Goal: Information Seeking & Learning: Check status

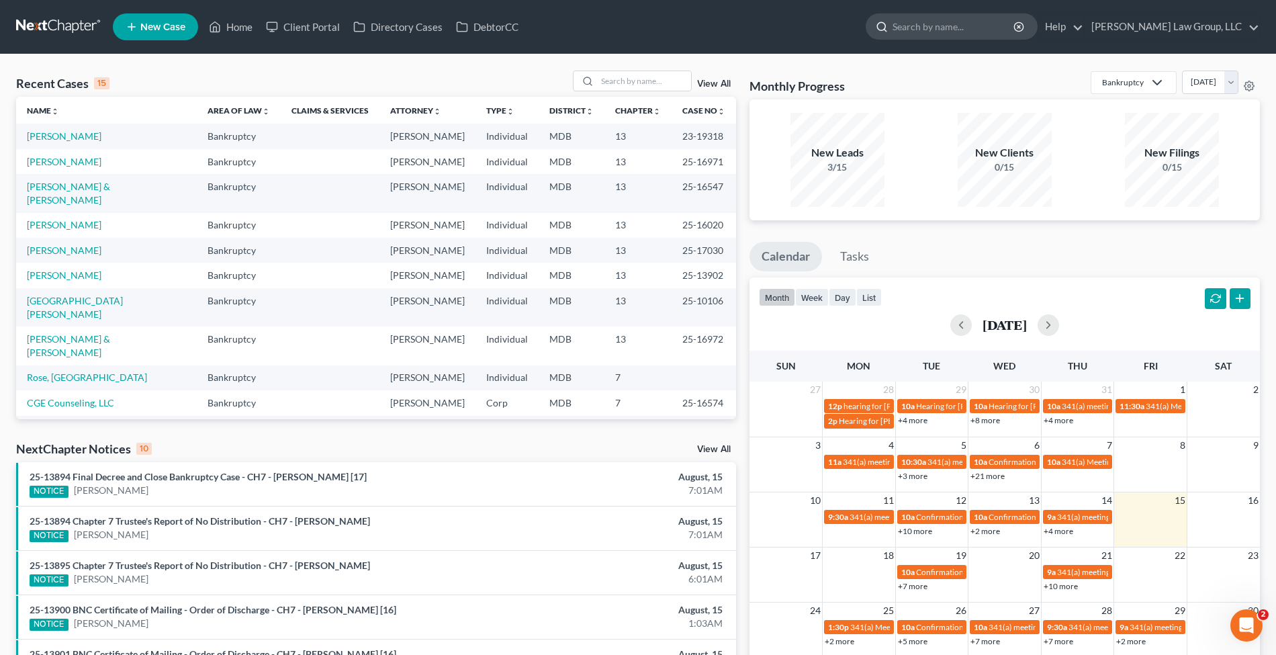
click at [968, 17] on input "search" at bounding box center [953, 26] width 123 height 25
type input "baker"
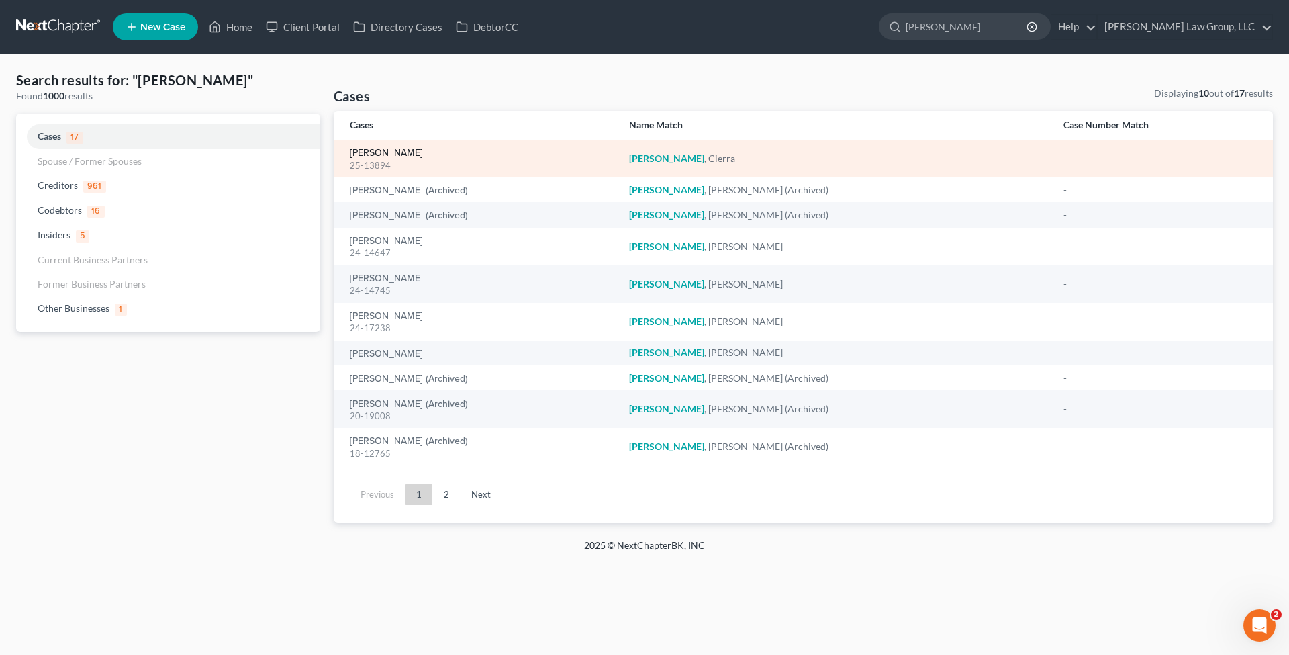
click at [392, 153] on link "[PERSON_NAME]" at bounding box center [386, 152] width 73 height 9
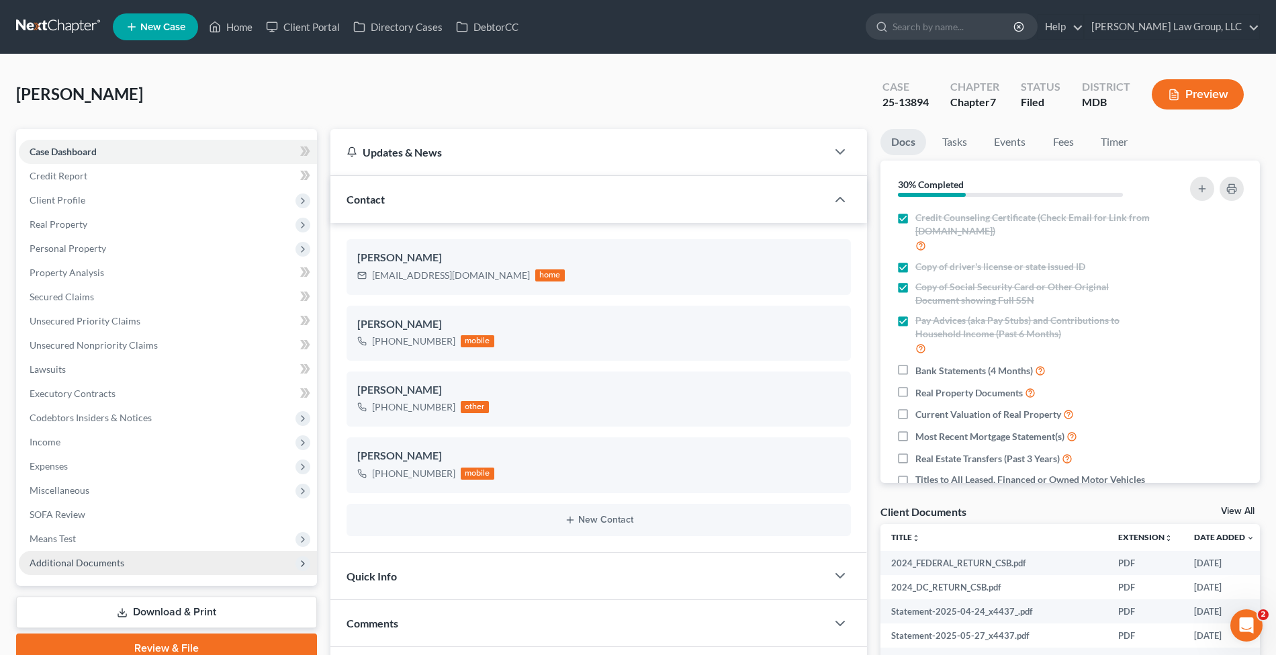
click at [133, 572] on span "Additional Documents" at bounding box center [168, 563] width 298 height 24
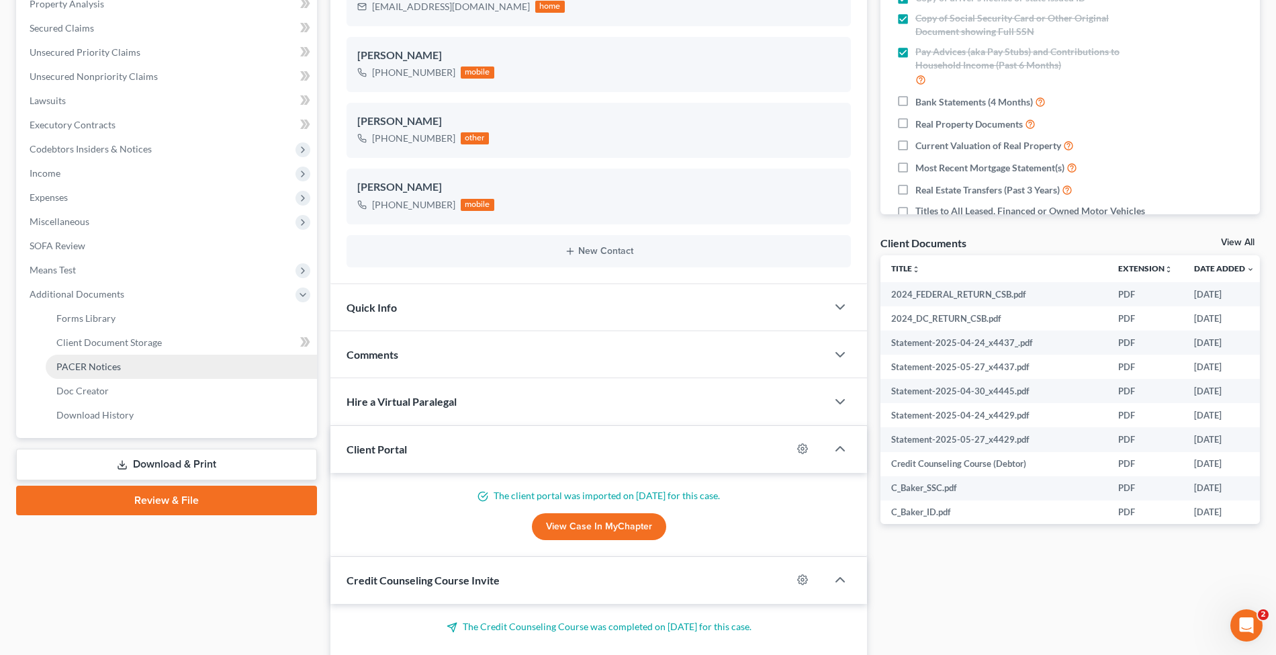
click at [101, 361] on span "PACER Notices" at bounding box center [88, 366] width 64 height 11
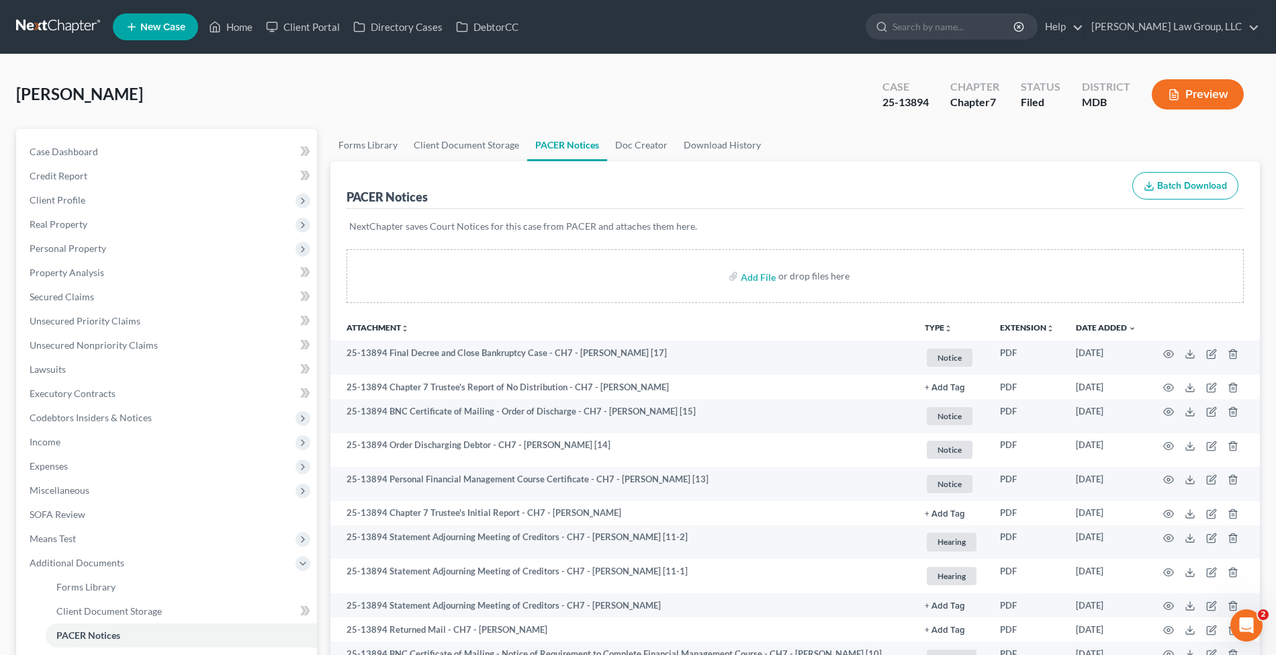
click at [54, 36] on link at bounding box center [59, 27] width 86 height 24
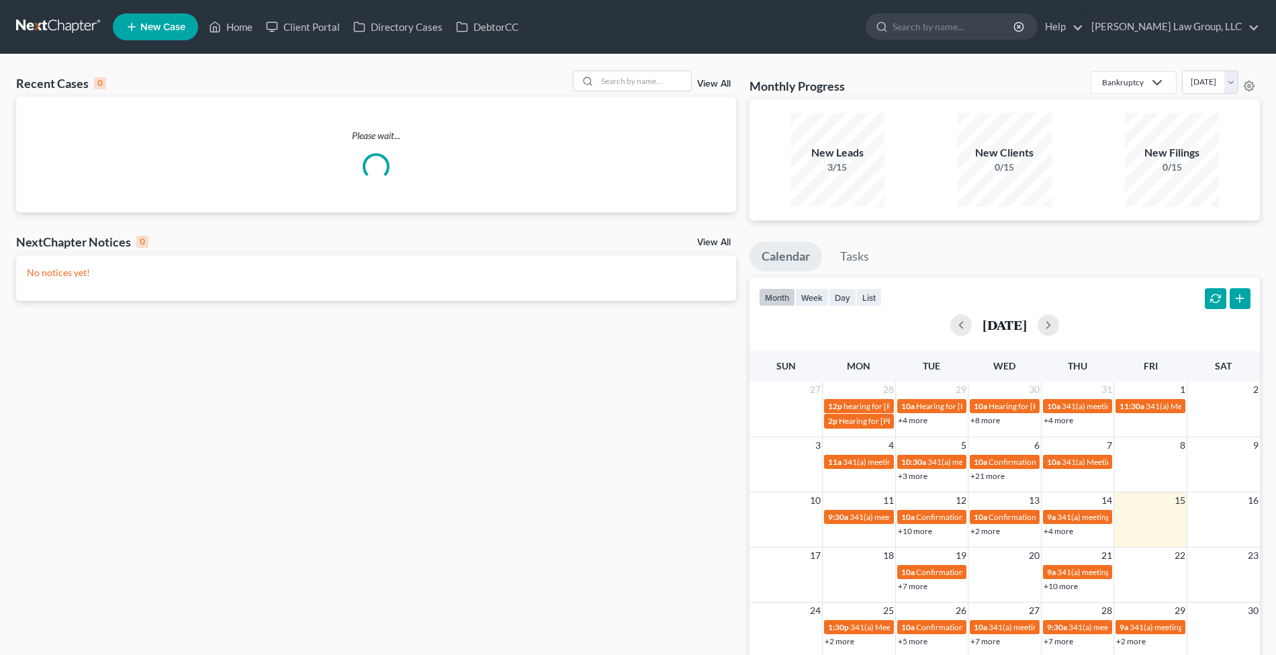
click at [708, 89] on div "View All" at bounding box center [655, 80] width 164 height 21
click at [708, 85] on link "View All" at bounding box center [714, 83] width 34 height 9
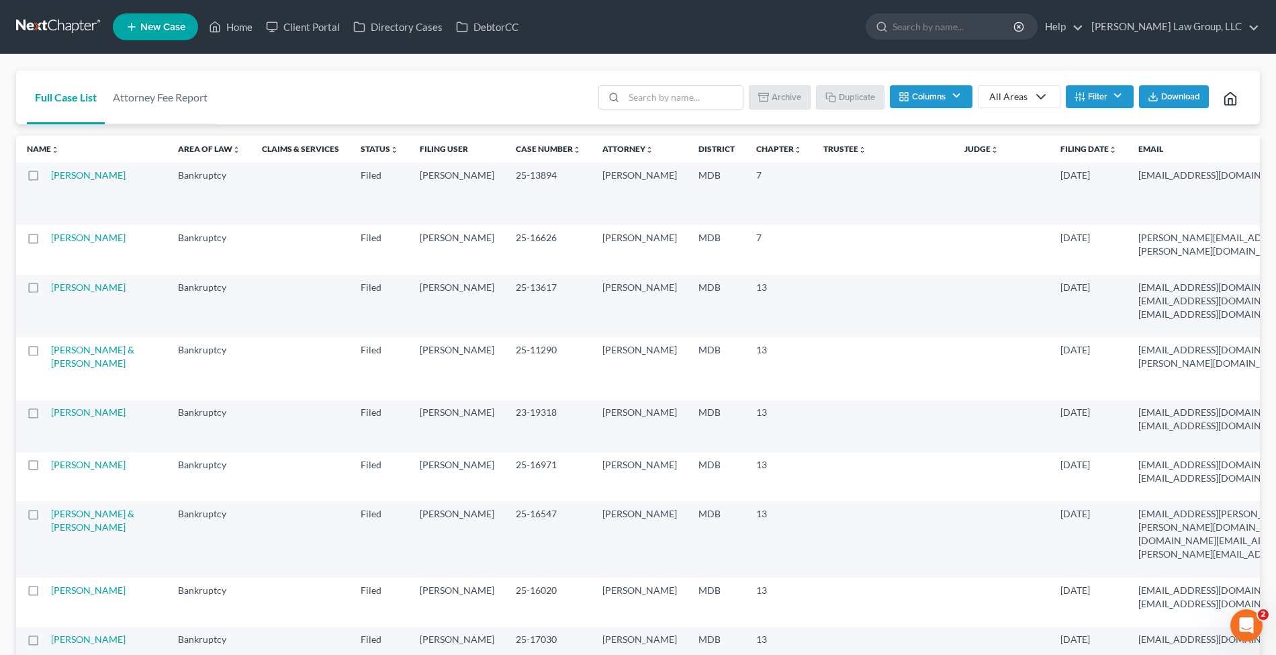
click at [35, 187] on td at bounding box center [33, 193] width 35 height 62
click at [46, 179] on label at bounding box center [46, 179] width 0 height 0
click at [51, 177] on input "checkbox" at bounding box center [55, 173] width 9 height 9
click at [772, 100] on button "Archive" at bounding box center [781, 96] width 60 height 23
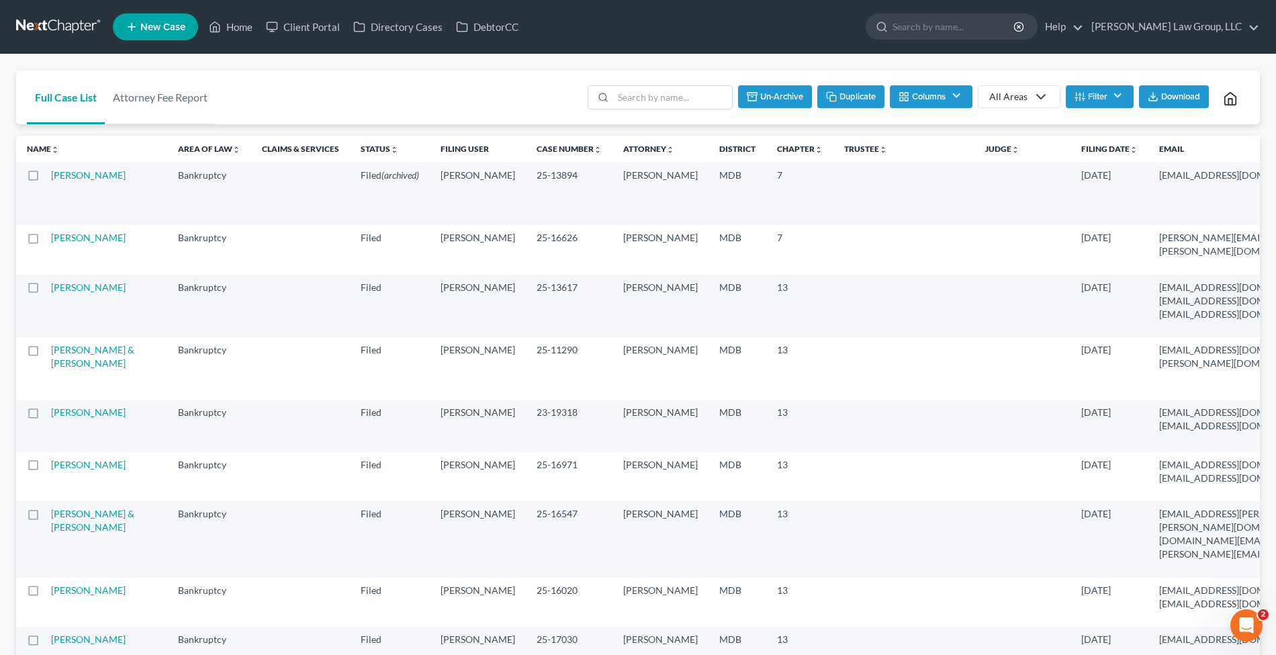
checkbox input "false"
click at [980, 36] on input "search" at bounding box center [953, 26] width 123 height 25
type input "[PERSON_NAME]"
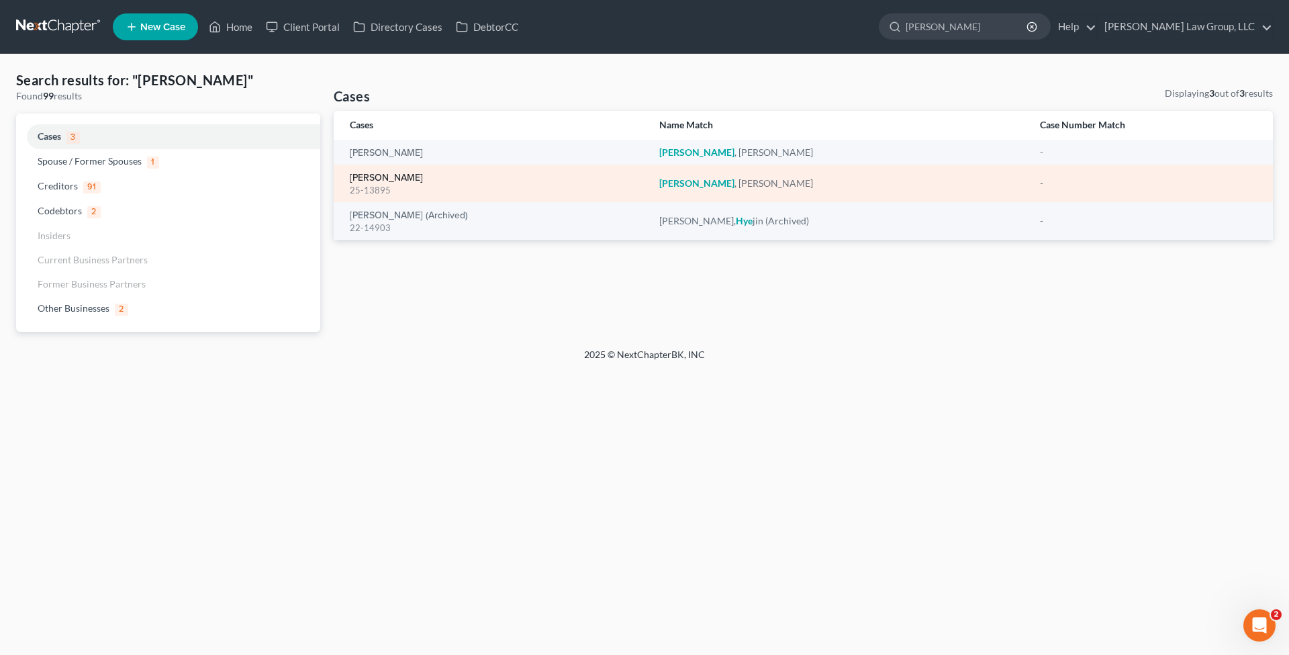
click at [404, 179] on link "[PERSON_NAME]" at bounding box center [386, 177] width 73 height 9
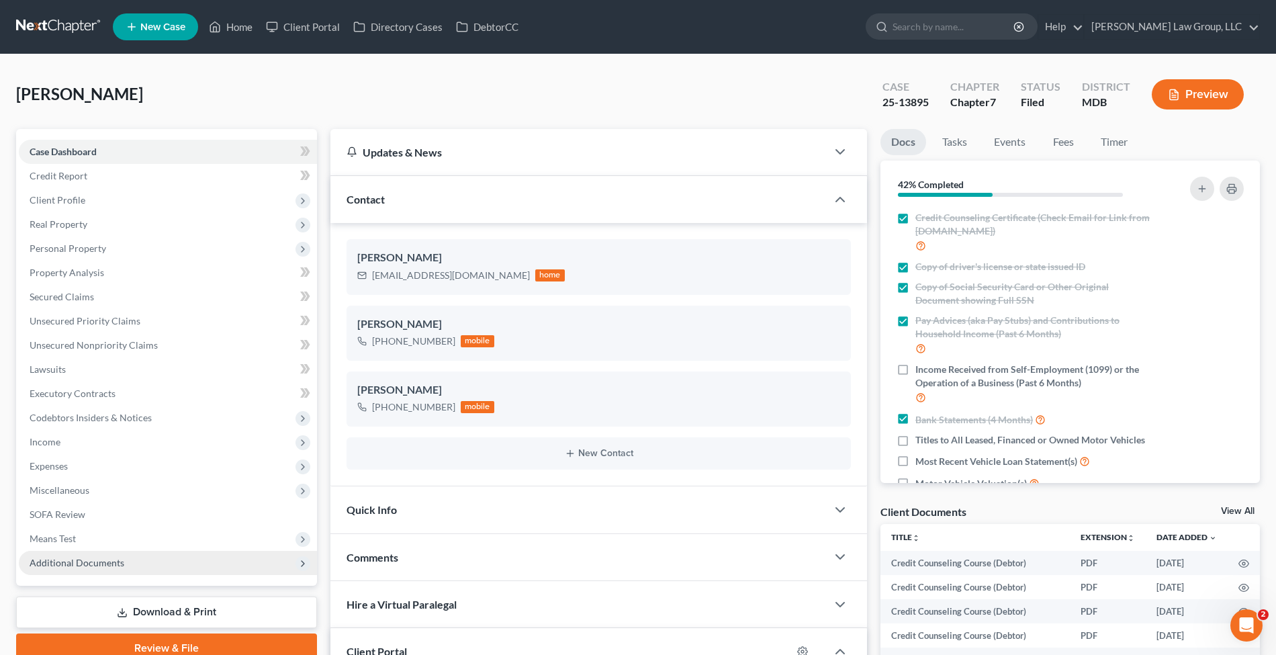
click at [77, 560] on span "Additional Documents" at bounding box center [77, 562] width 95 height 11
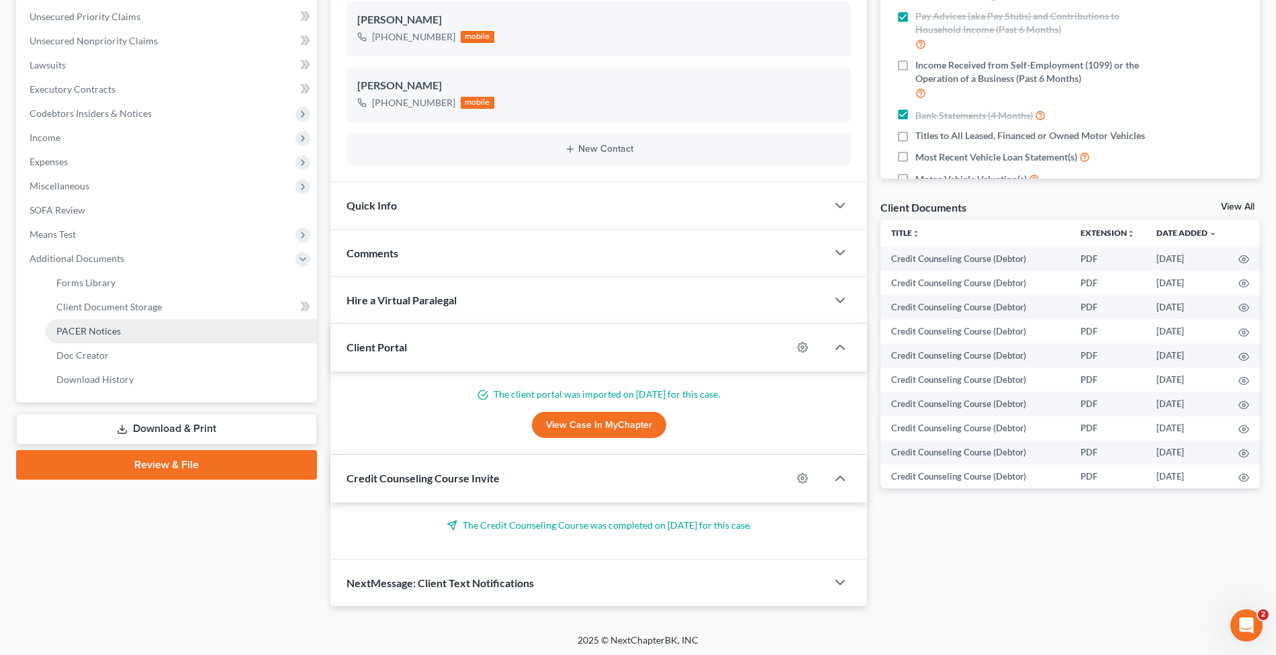
click at [126, 328] on link "PACER Notices" at bounding box center [181, 331] width 271 height 24
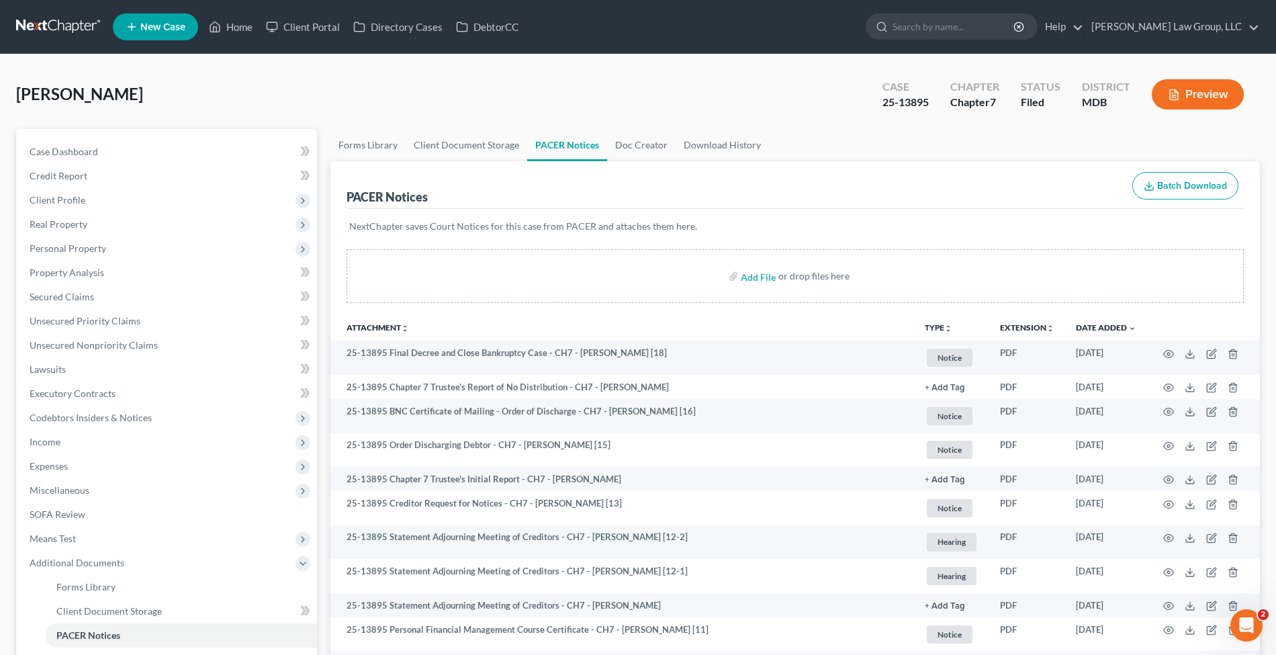
click at [88, 25] on link at bounding box center [59, 27] width 86 height 24
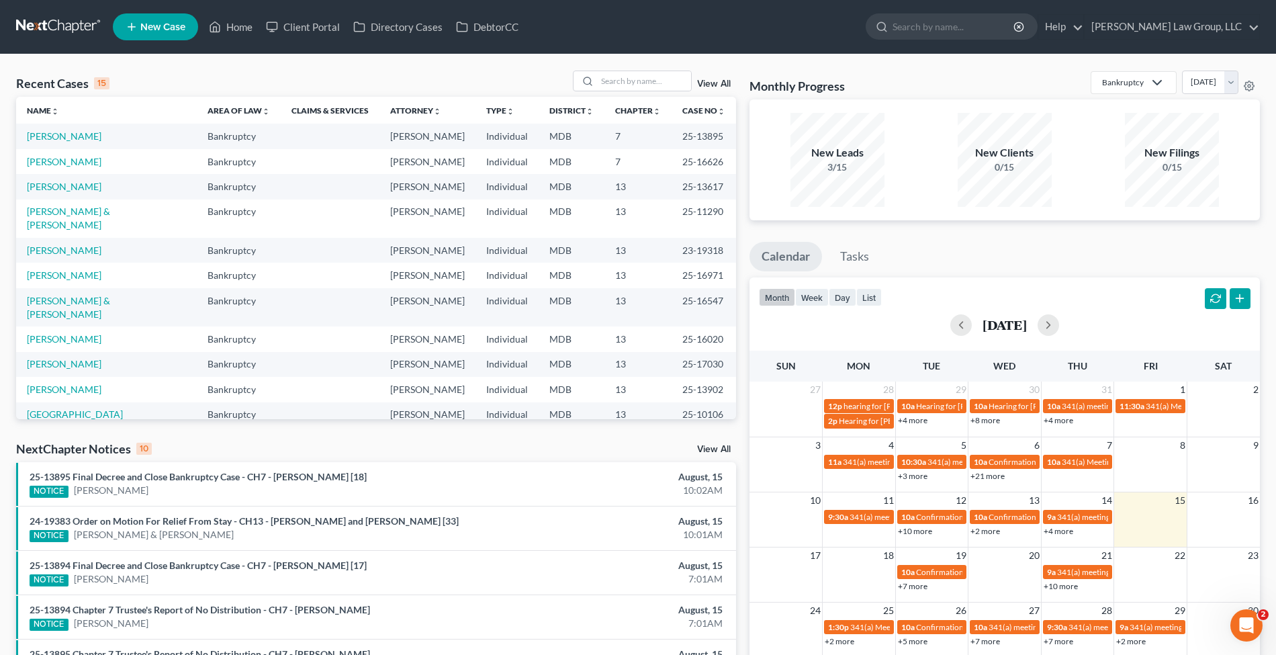
click at [709, 81] on link "View All" at bounding box center [714, 83] width 34 height 9
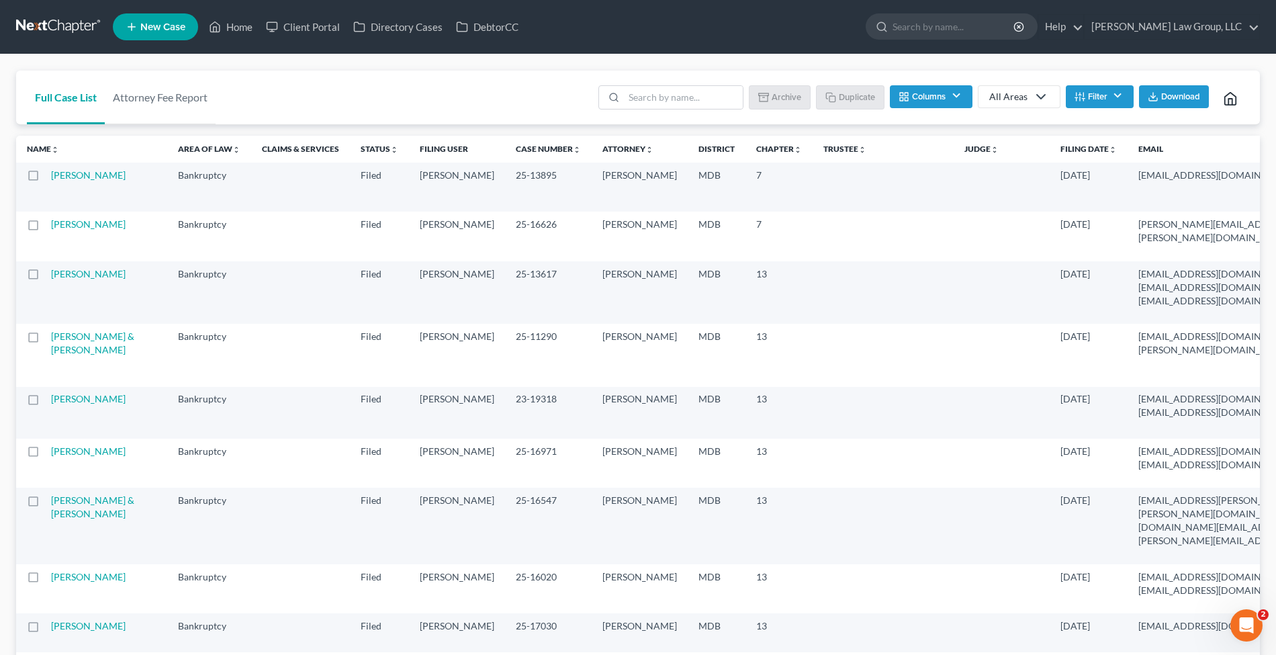
click at [46, 179] on label at bounding box center [46, 179] width 0 height 0
click at [51, 177] on input "checkbox" at bounding box center [55, 173] width 9 height 9
click at [773, 97] on button "Archive" at bounding box center [781, 96] width 60 height 23
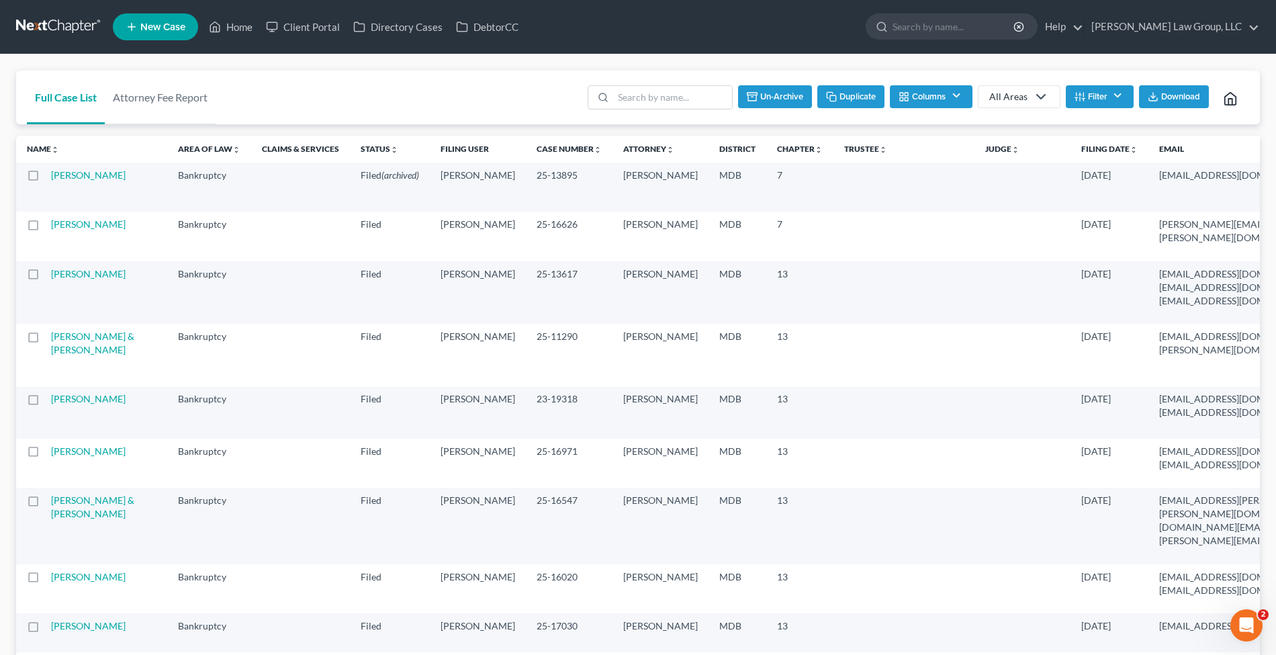
checkbox input "false"
click at [1001, 33] on input "search" at bounding box center [953, 26] width 123 height 25
type input "brown"
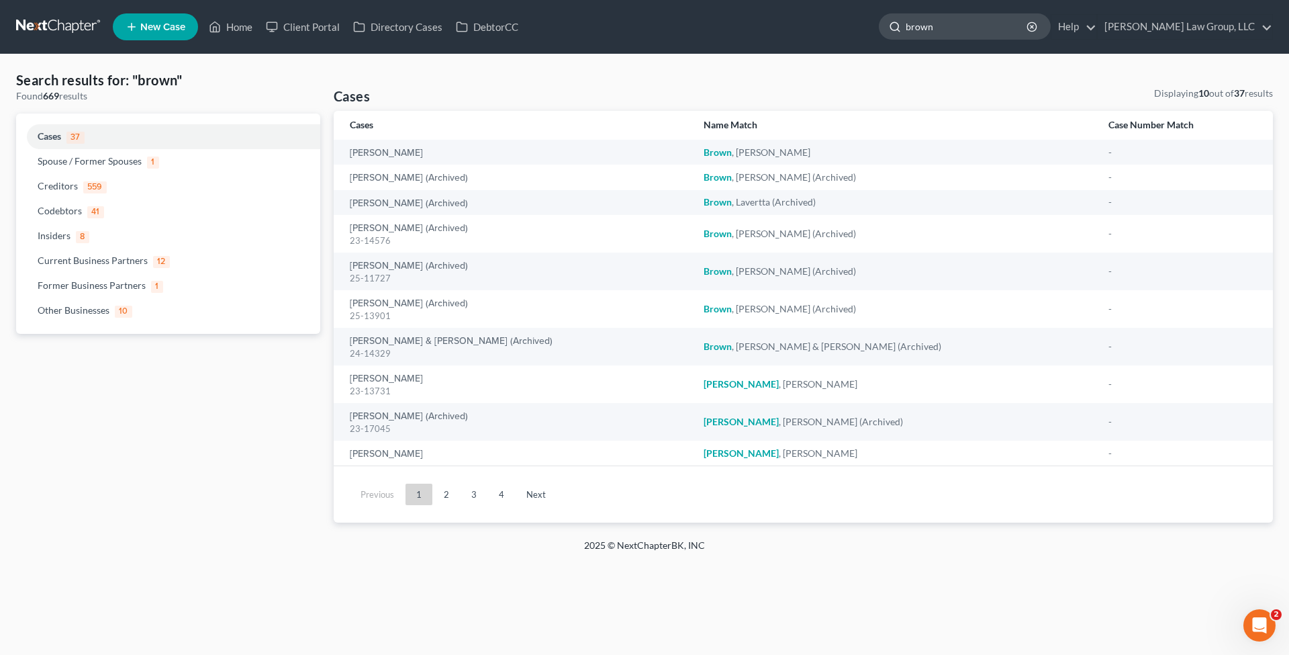
click at [1023, 28] on input "brown" at bounding box center [967, 26] width 123 height 25
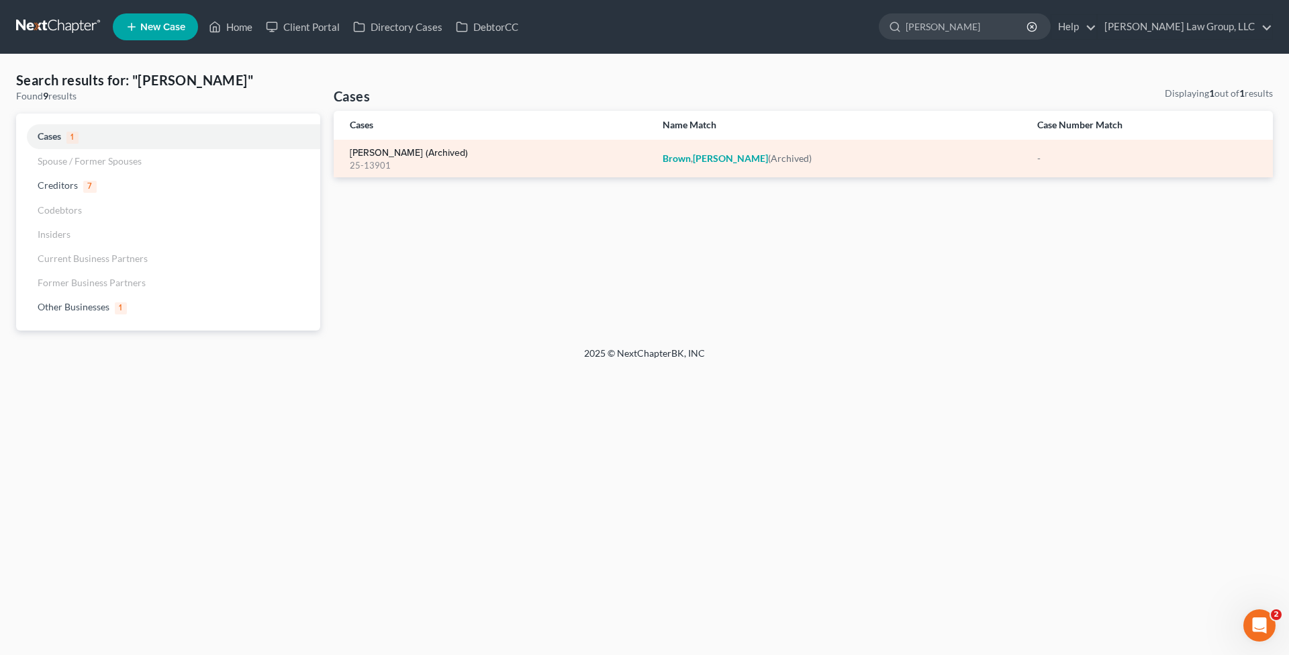
type input "brown, kristin"
click at [434, 152] on link "Brown, Kristin (Archived)" at bounding box center [409, 152] width 118 height 9
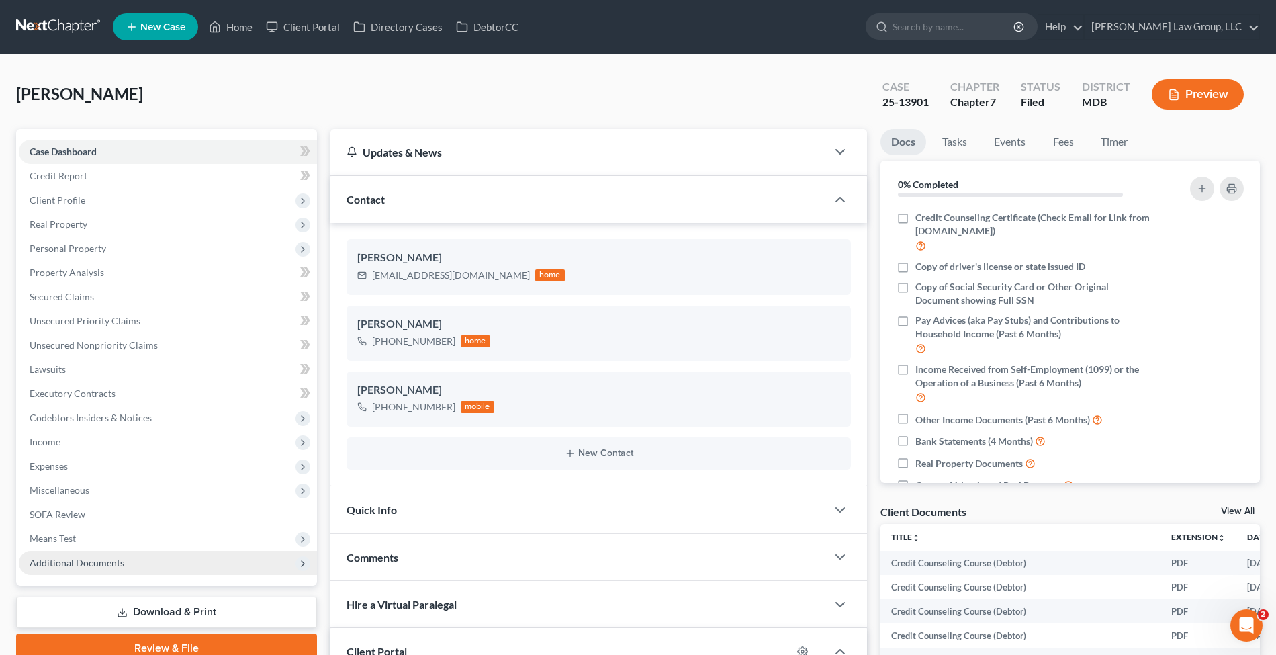
click at [114, 551] on span "Additional Documents" at bounding box center [168, 563] width 298 height 24
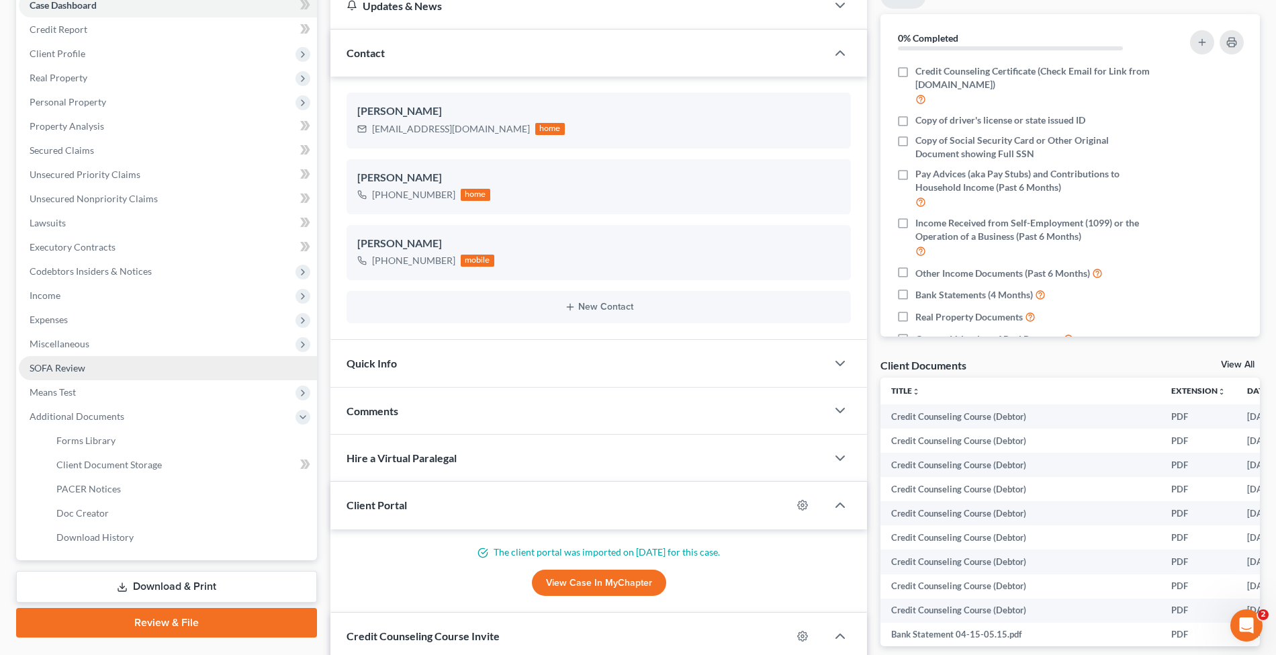
scroll to position [179, 0]
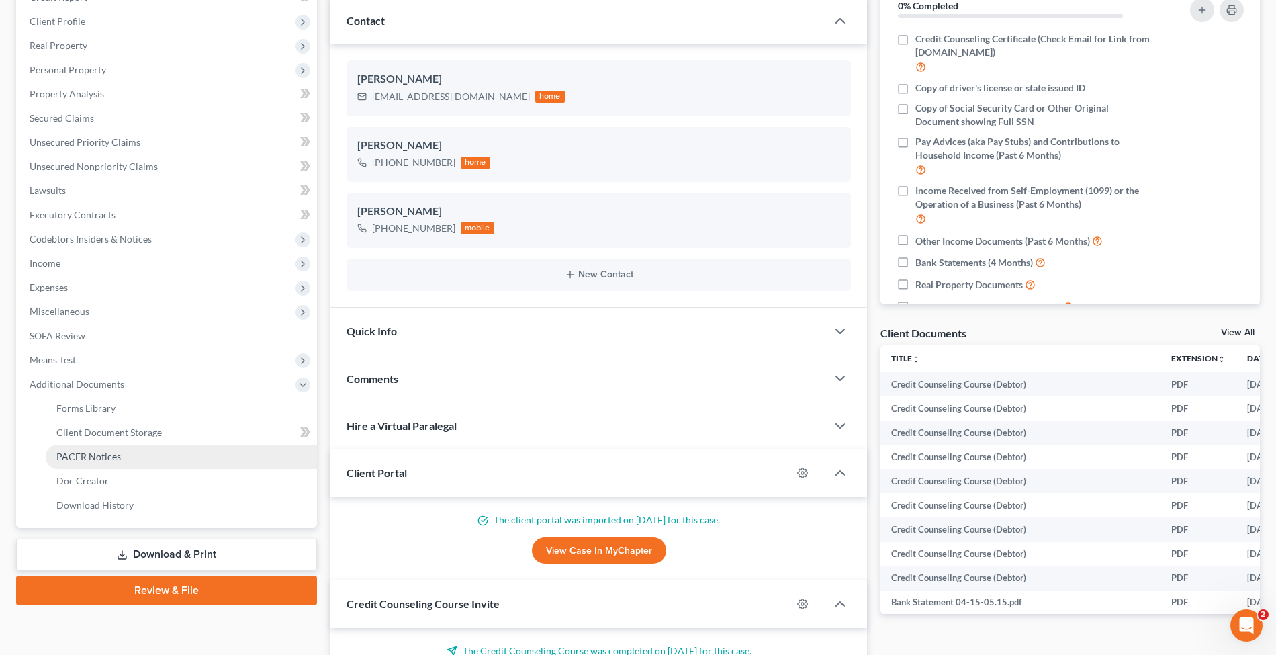
click at [120, 453] on link "PACER Notices" at bounding box center [181, 456] width 271 height 24
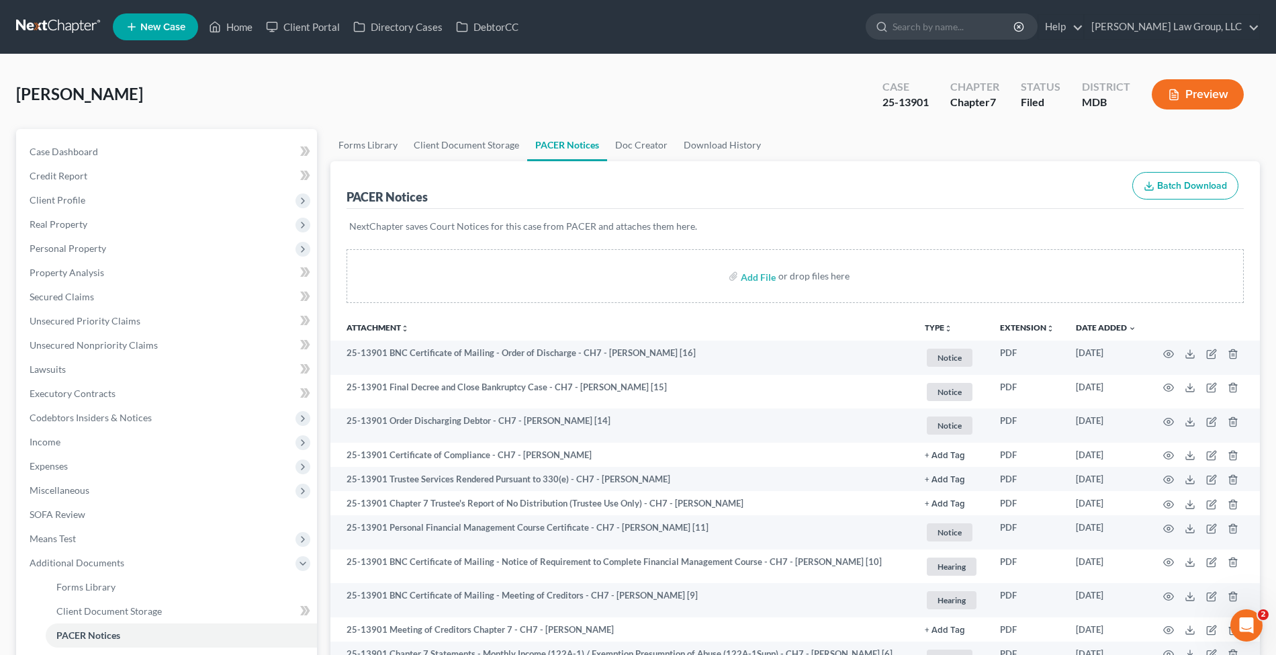
click at [980, 9] on ul "New Case Home Client Portal Directory Cases DebtorCC - No Result - See all resu…" at bounding box center [686, 26] width 1147 height 35
click at [986, 38] on input "search" at bounding box center [953, 26] width 123 height 25
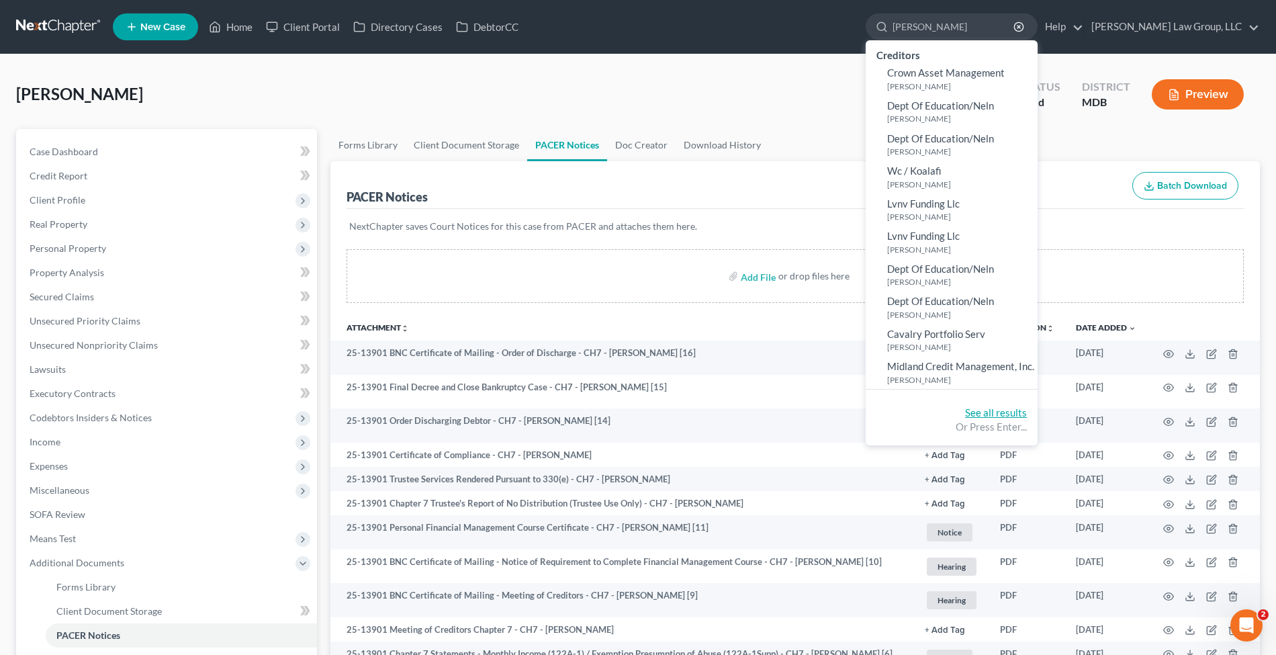
type input "strumsky"
click at [1027, 407] on link "See all results" at bounding box center [996, 412] width 62 height 12
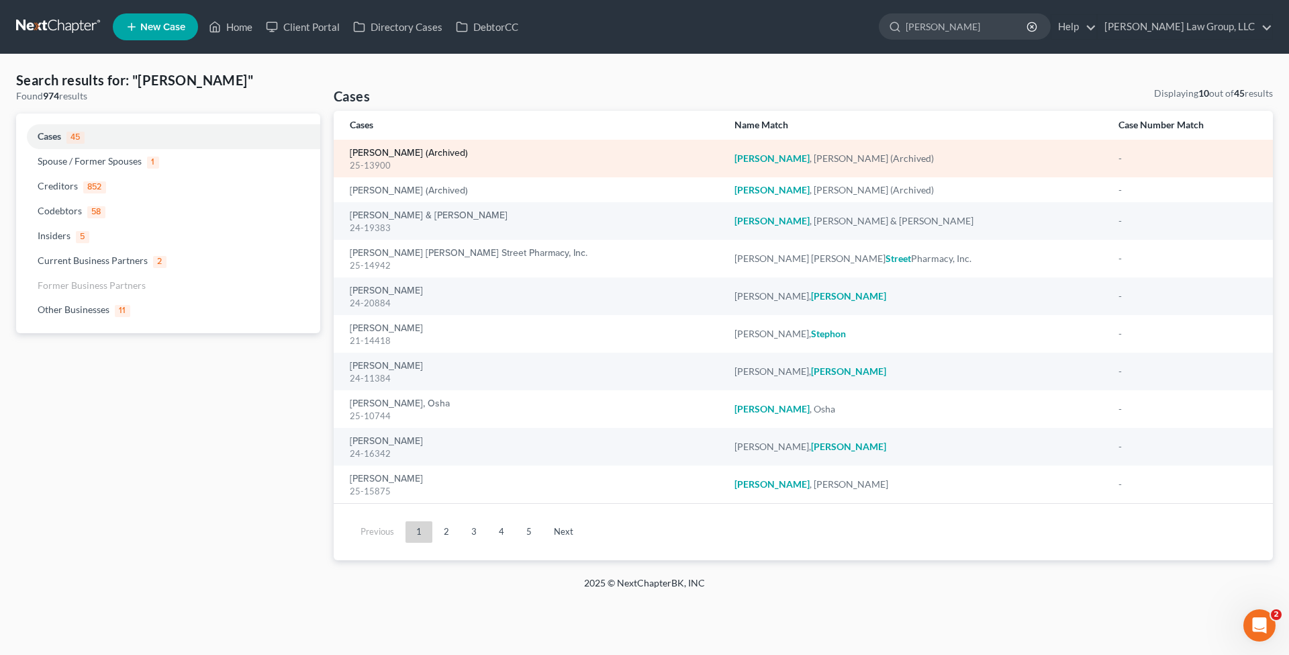
click at [421, 154] on link "Strumsky, Kristen (Archived)" at bounding box center [409, 152] width 118 height 9
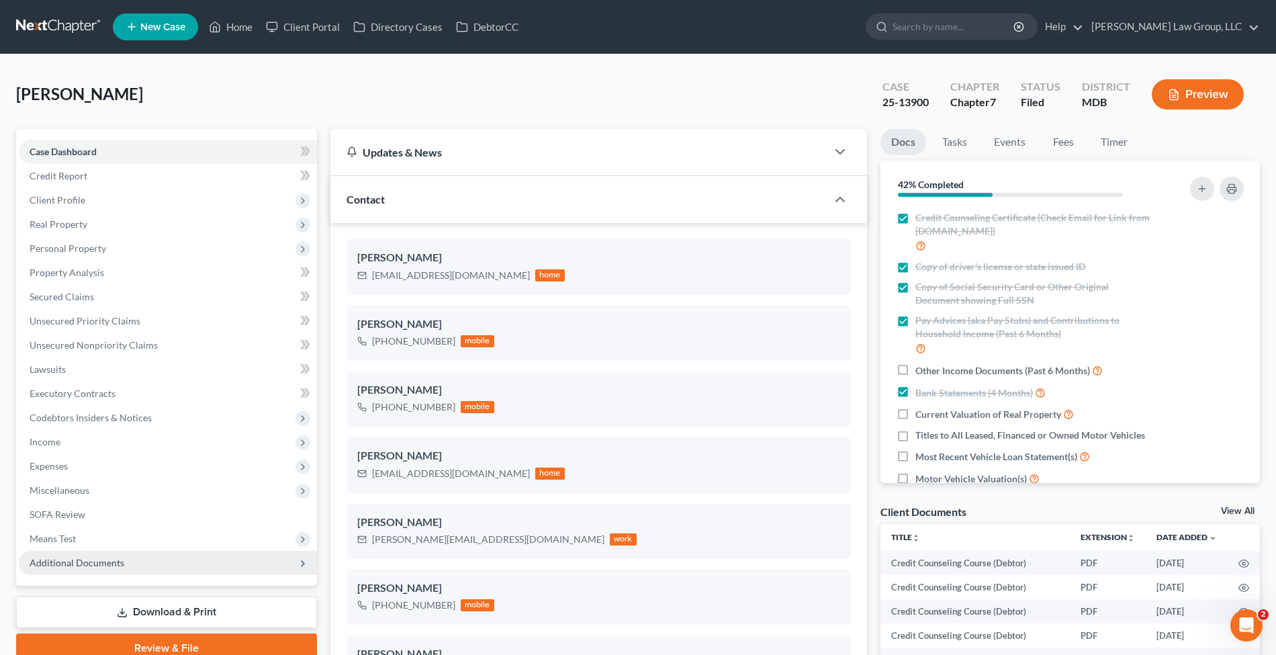
click at [162, 567] on span "Additional Documents" at bounding box center [168, 563] width 298 height 24
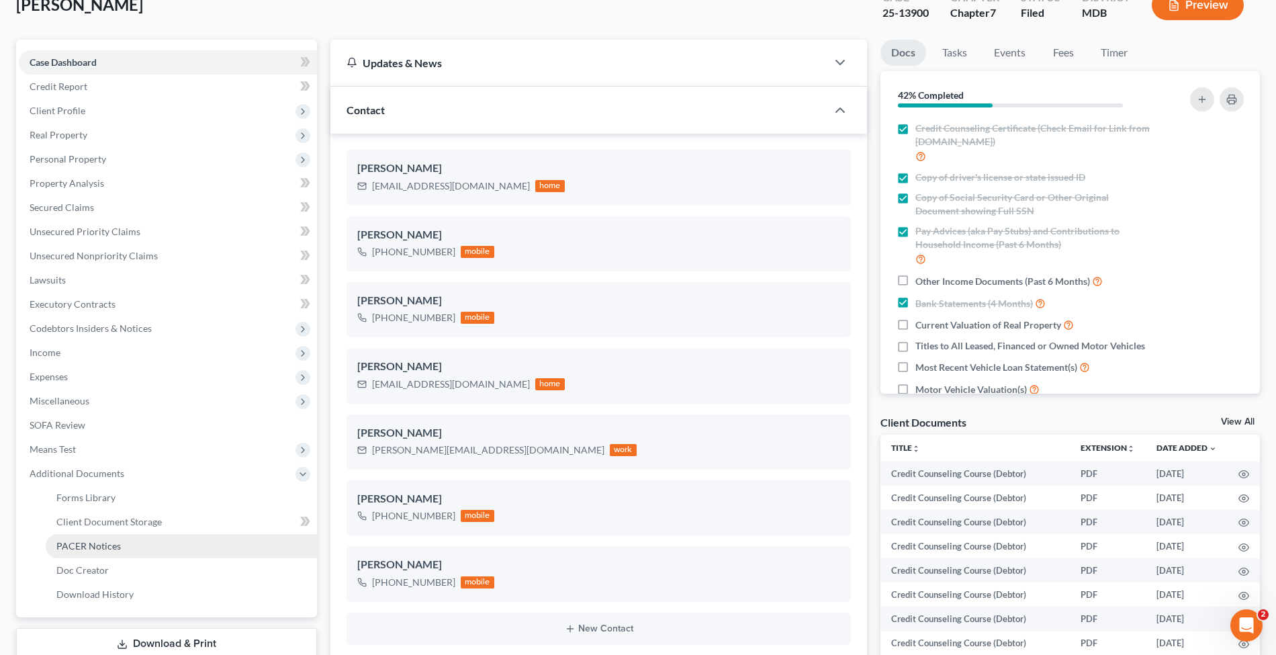
click at [140, 543] on link "PACER Notices" at bounding box center [181, 546] width 271 height 24
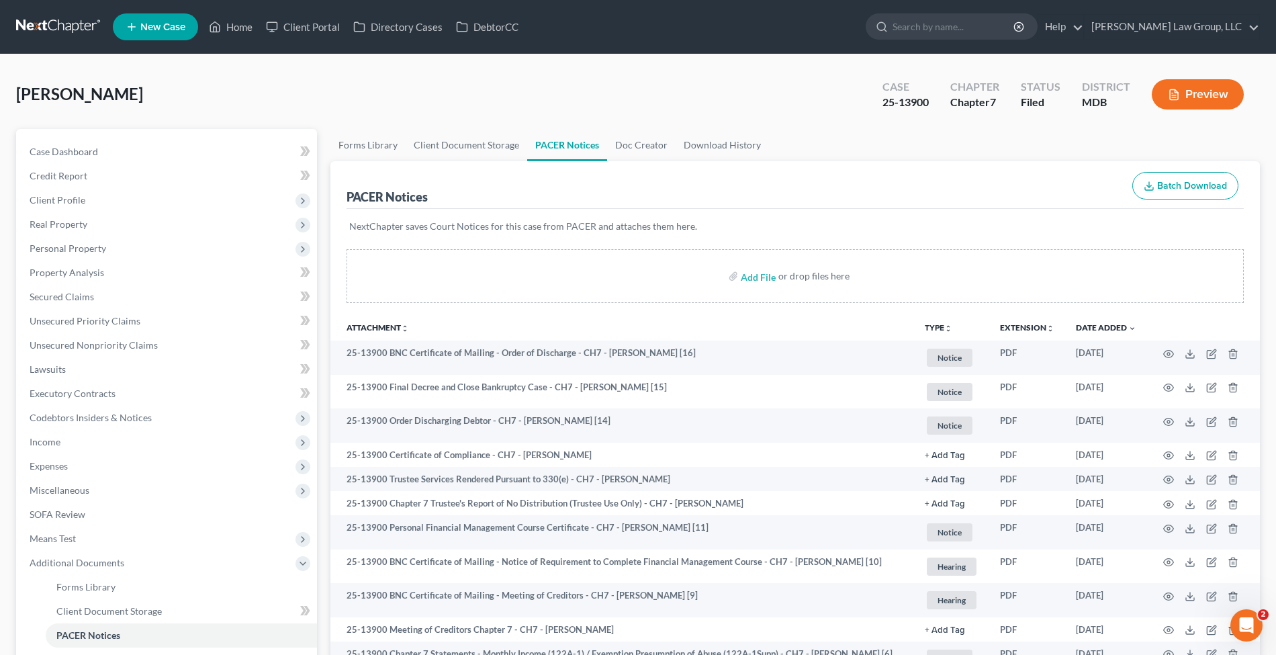
click at [79, 21] on link at bounding box center [59, 27] width 86 height 24
